Goal: Answer question/provide support

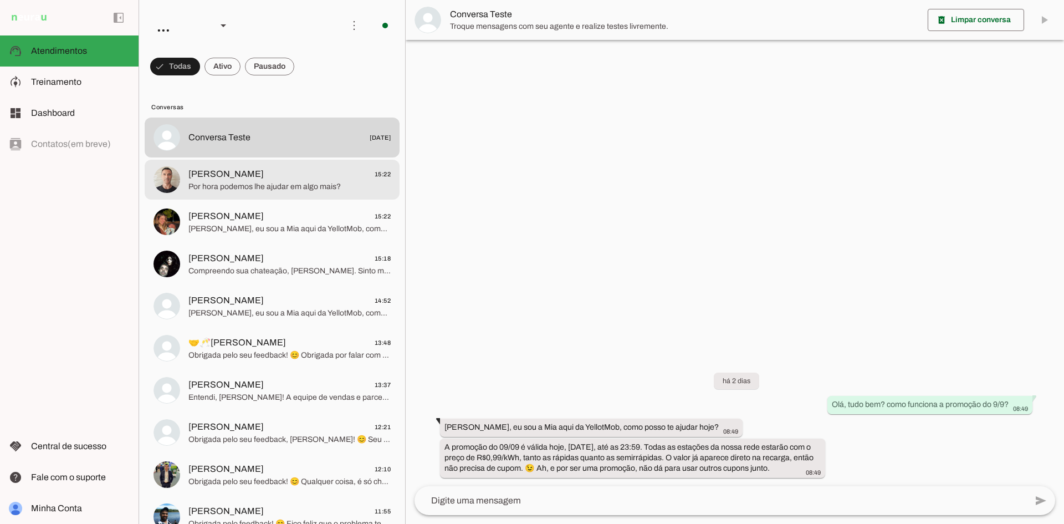
click at [258, 173] on span "[PERSON_NAME] 15:22" at bounding box center [289, 174] width 202 height 14
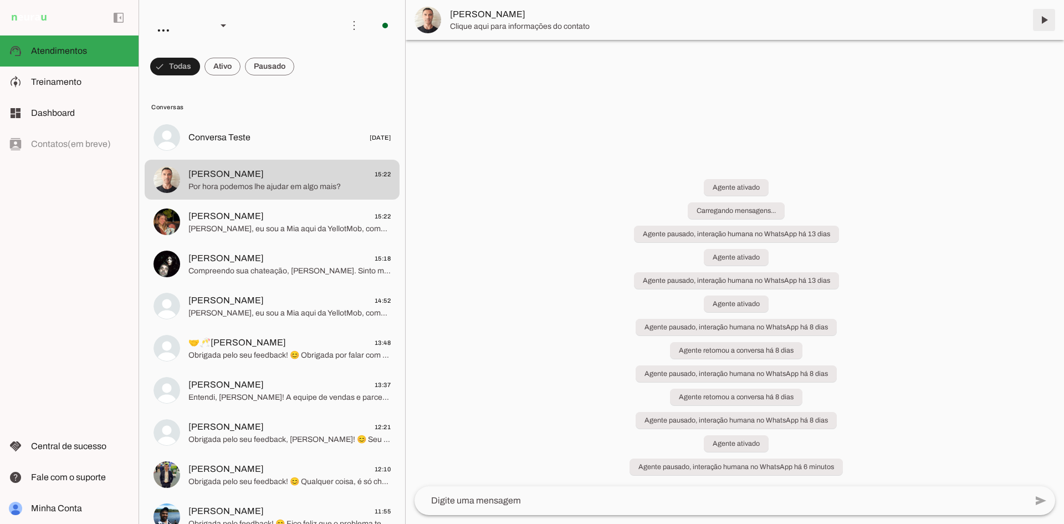
click at [1043, 18] on span at bounding box center [1044, 20] width 27 height 27
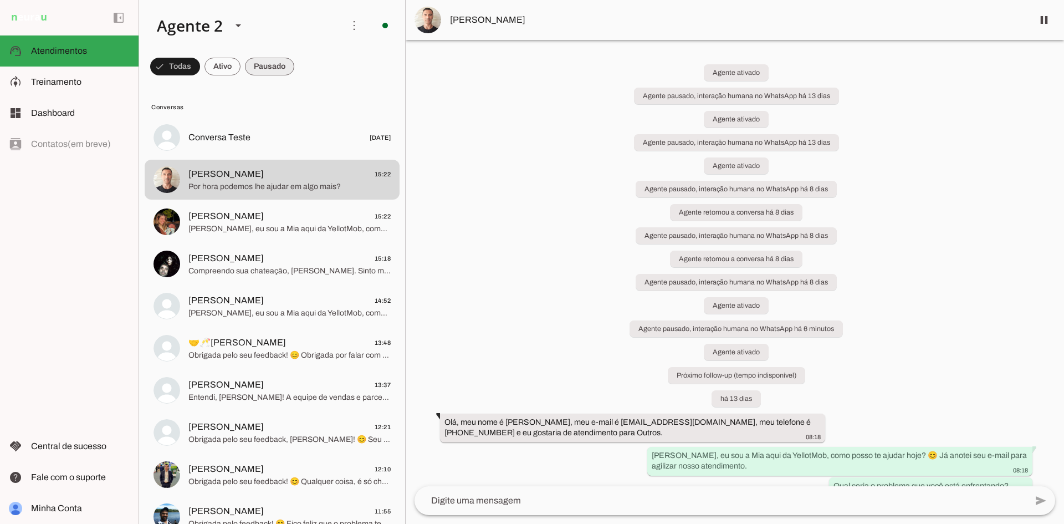
click at [282, 67] on span at bounding box center [269, 66] width 49 height 27
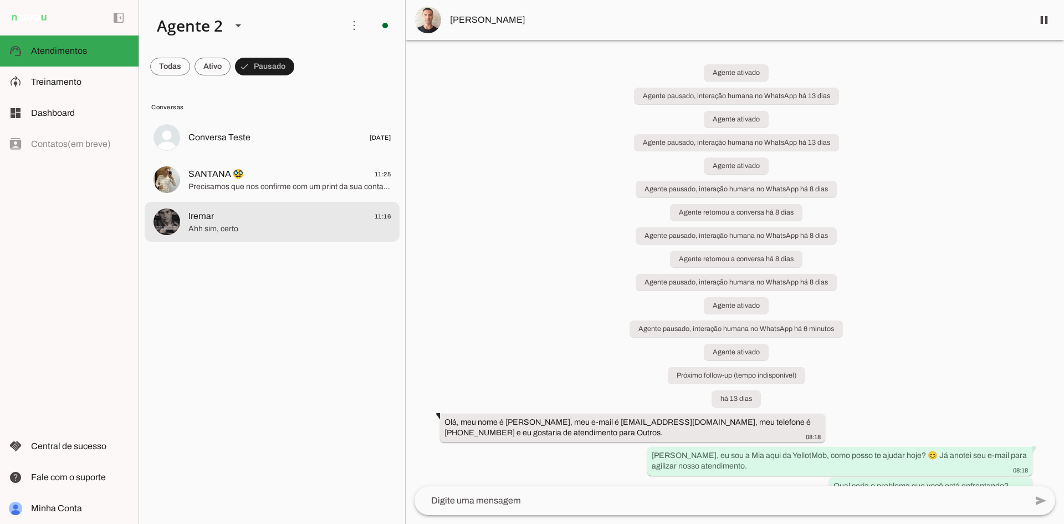
click at [267, 217] on span "Iremar 11:16" at bounding box center [289, 216] width 202 height 14
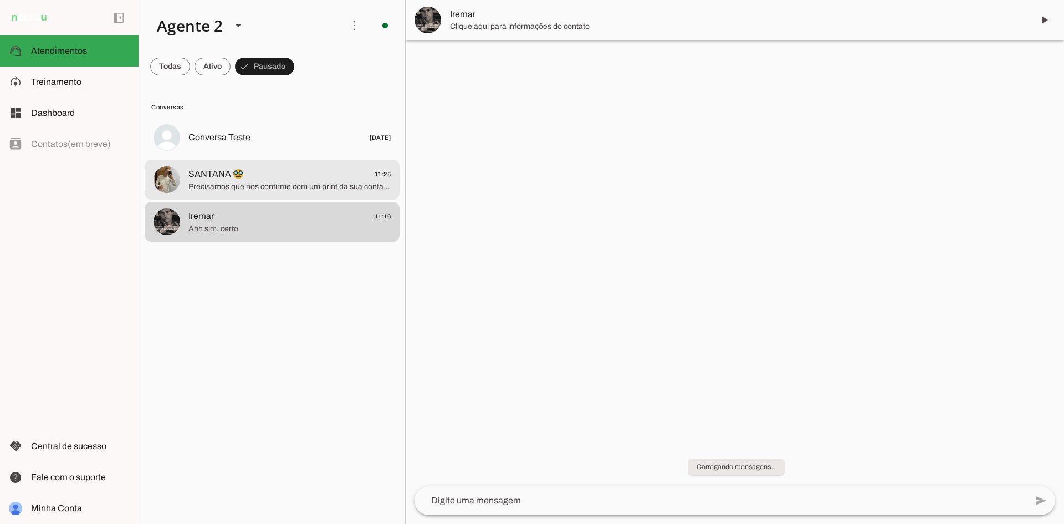
click at [325, 191] on span "Precisamos que nos confirme com um print da sua conta em um dos app, pode ser 9…" at bounding box center [289, 186] width 202 height 11
